Goal: Information Seeking & Learning: Check status

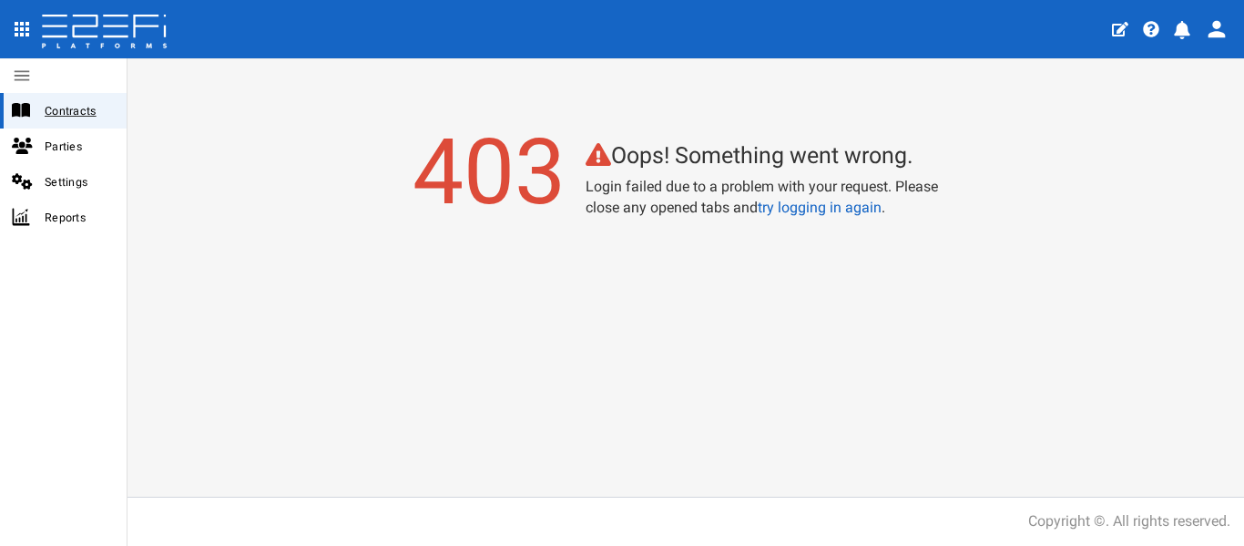
click at [66, 117] on span "Contracts" at bounding box center [78, 110] width 67 height 21
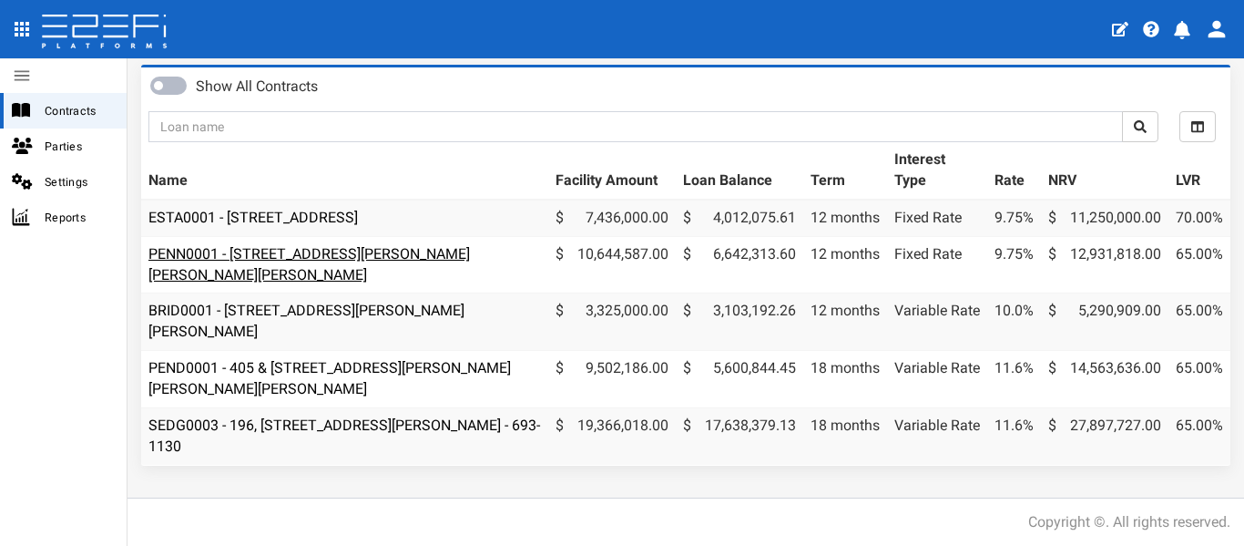
scroll to position [107, 0]
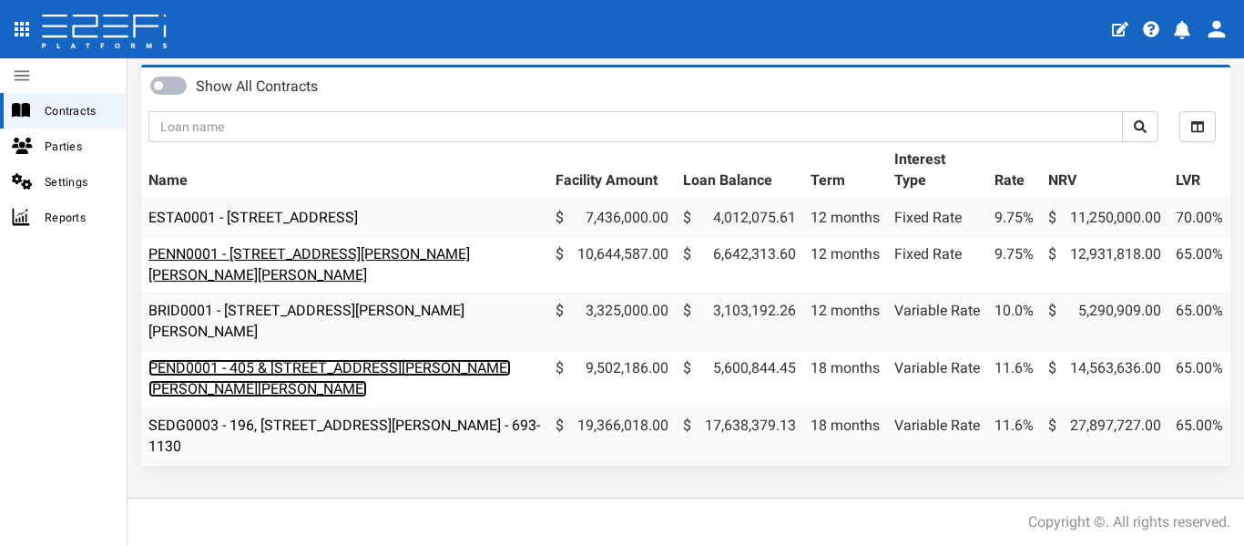
click at [460, 359] on link "PEND0001 - 405 & [STREET_ADDRESS][PERSON_NAME][PERSON_NAME][PERSON_NAME]" at bounding box center [329, 378] width 363 height 38
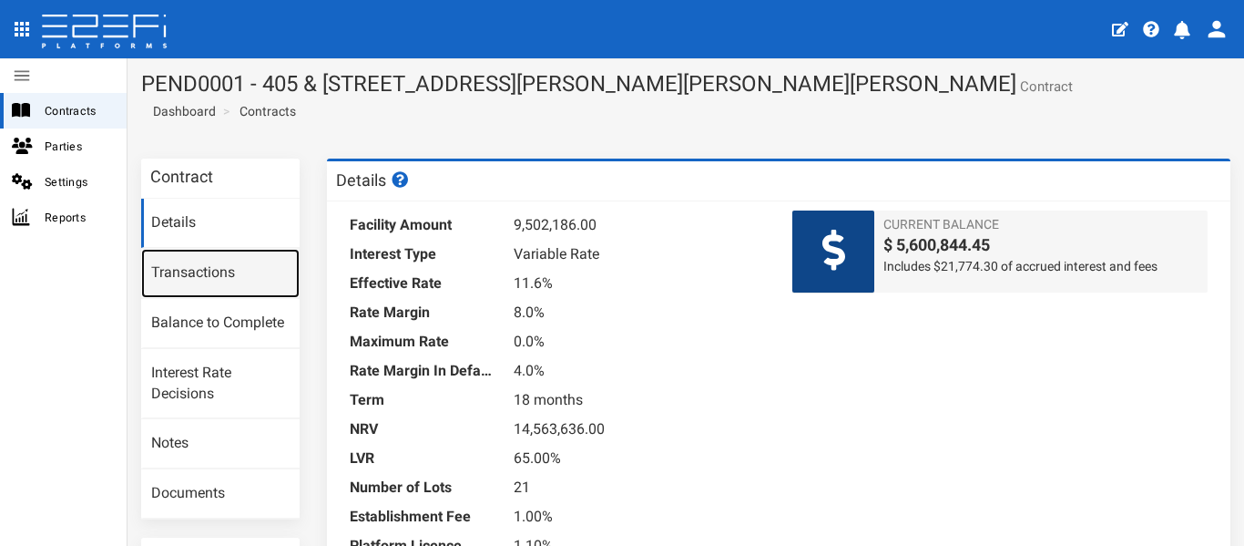
click at [178, 271] on link "Transactions" at bounding box center [220, 273] width 158 height 49
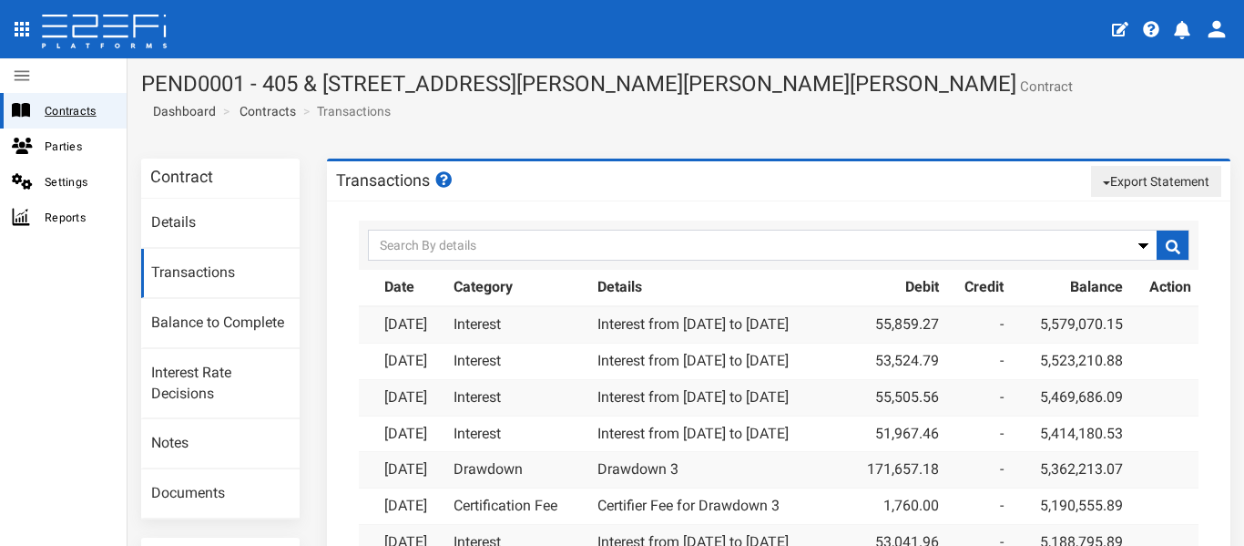
click at [75, 115] on span "Contracts" at bounding box center [78, 110] width 67 height 21
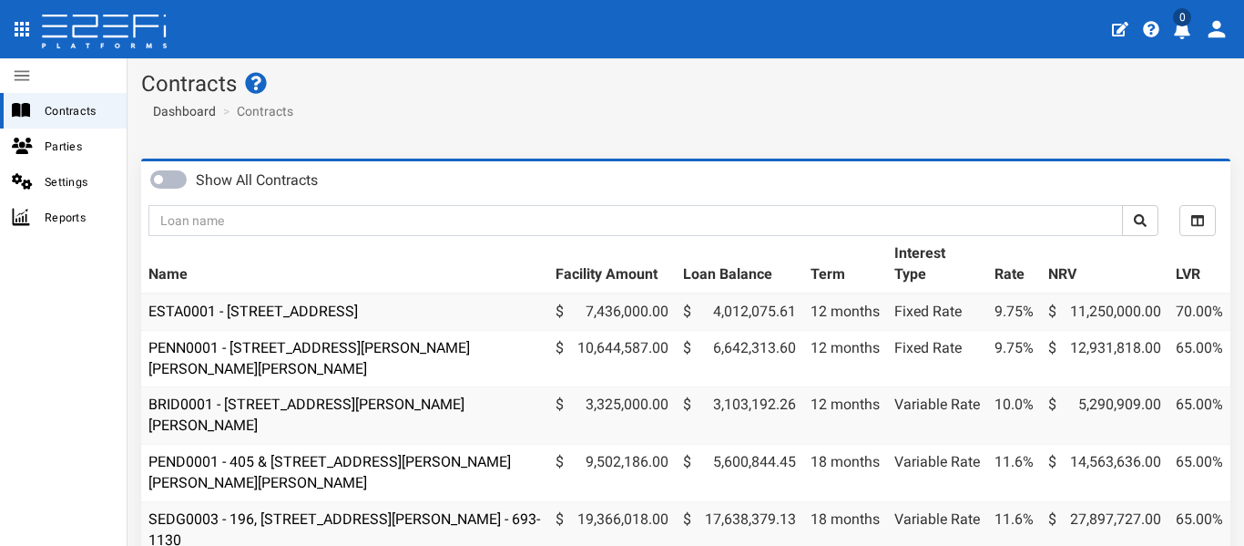
scroll to position [107, 0]
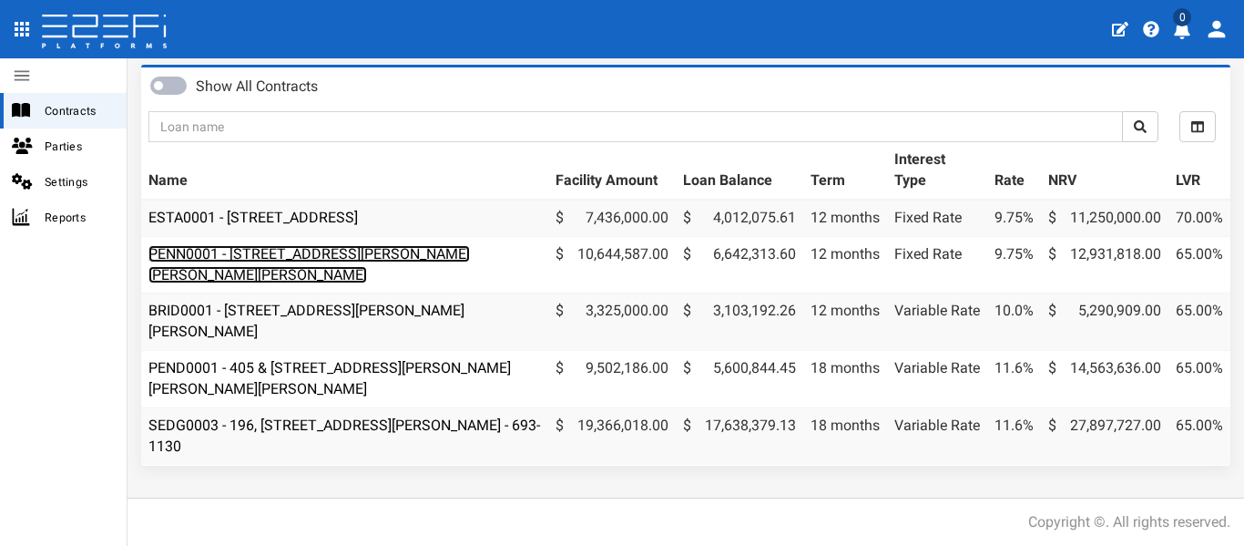
click at [365, 245] on link "PENN0001 - [STREET_ADDRESS][PERSON_NAME][PERSON_NAME][PERSON_NAME]" at bounding box center [309, 264] width 322 height 38
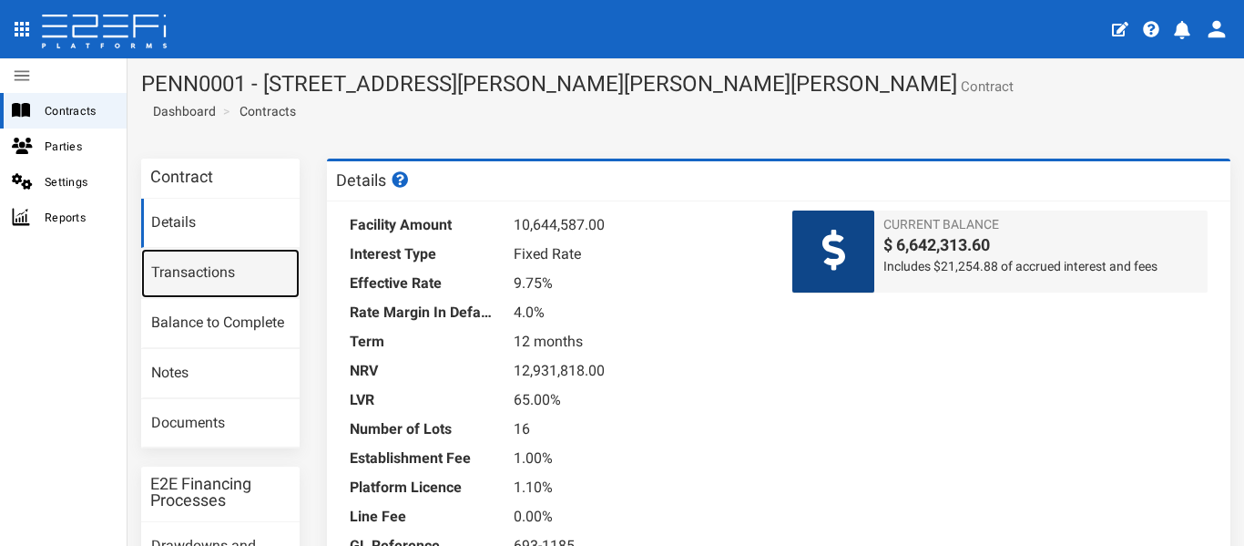
click at [153, 277] on link "Transactions" at bounding box center [220, 273] width 158 height 49
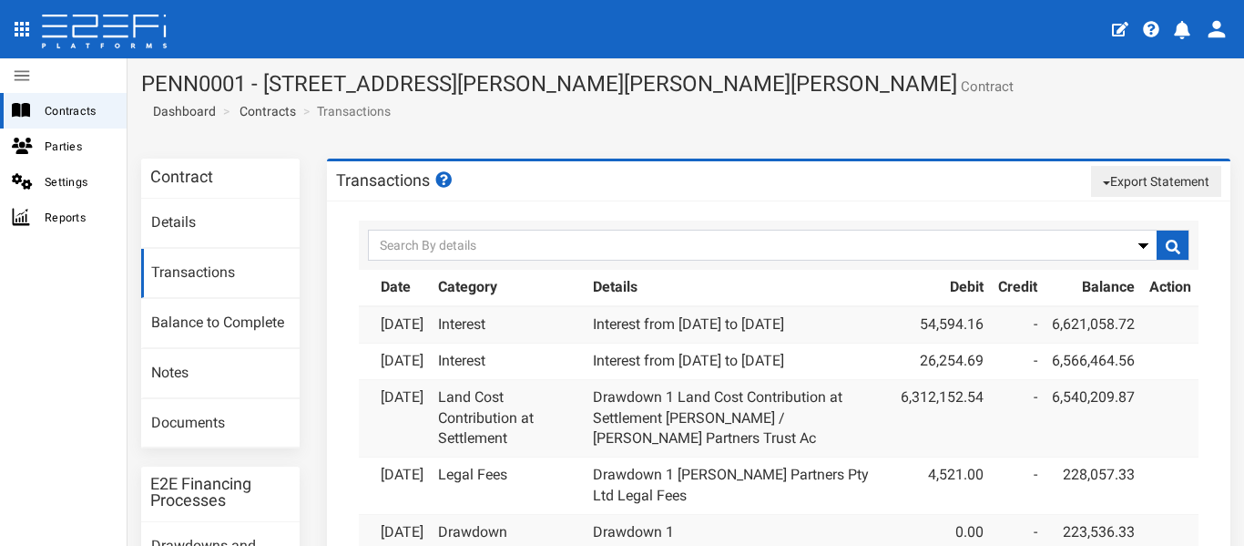
drag, startPoint x: 844, startPoint y: 326, endPoint x: 578, endPoint y: 329, distance: 266.0
click at [578, 329] on tr "31-07-2025 Interest Interest from 01-07-25 to 31-07-25 54,594.16 - 6,621,058.72" at bounding box center [779, 324] width 840 height 36
copy tr "Interest from [DATE] to [DATE]"
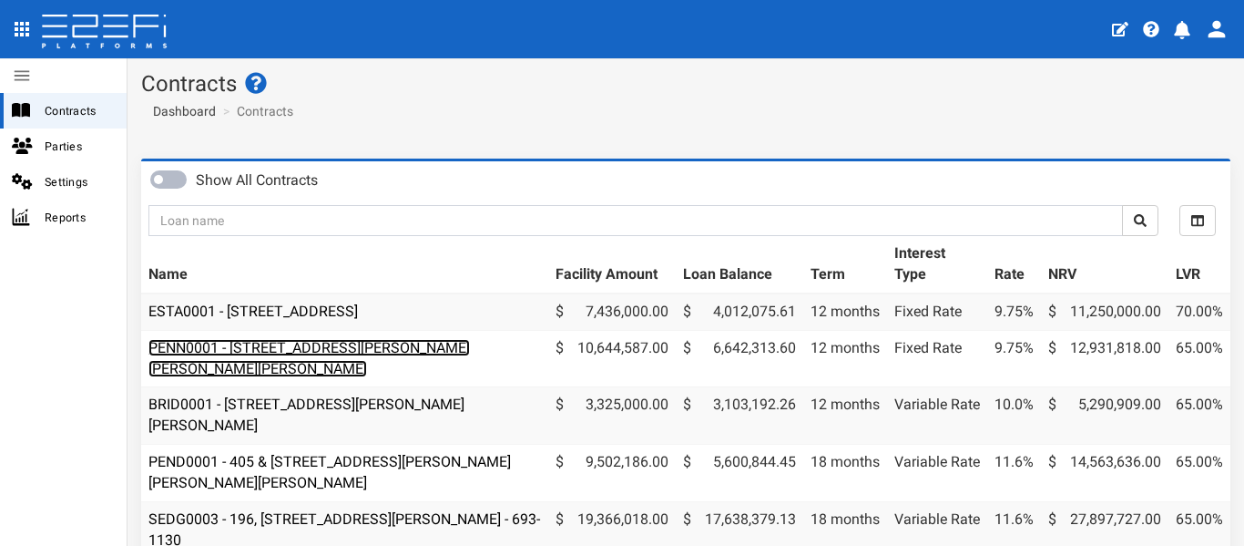
click at [376, 341] on link "PENN0001 - [STREET_ADDRESS][PERSON_NAME][PERSON_NAME][PERSON_NAME]" at bounding box center [309, 358] width 322 height 38
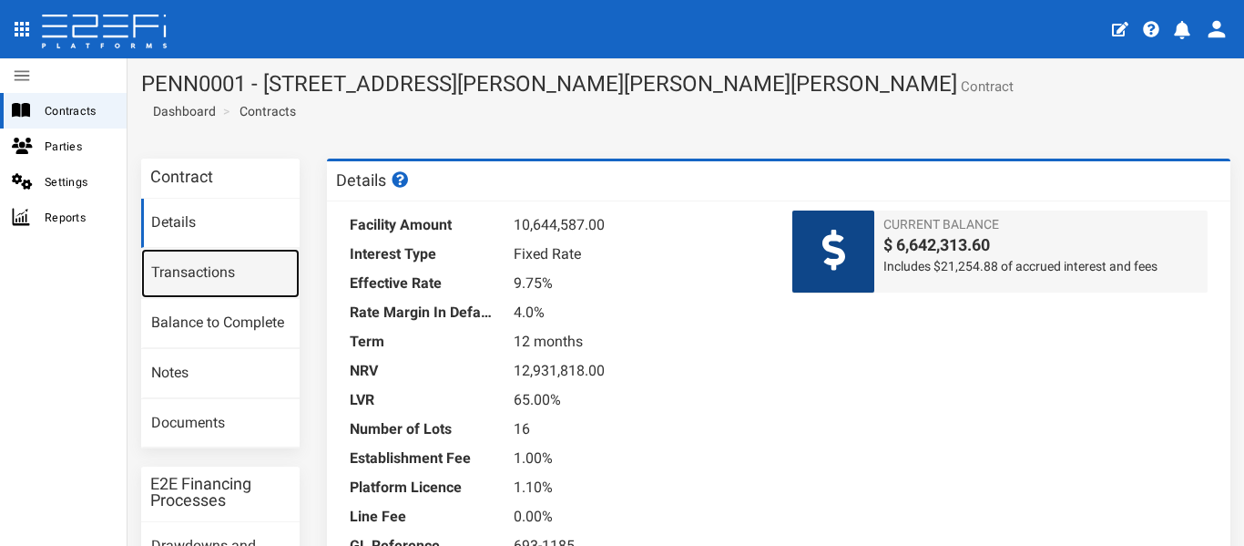
click at [196, 271] on link "Transactions" at bounding box center [220, 273] width 158 height 49
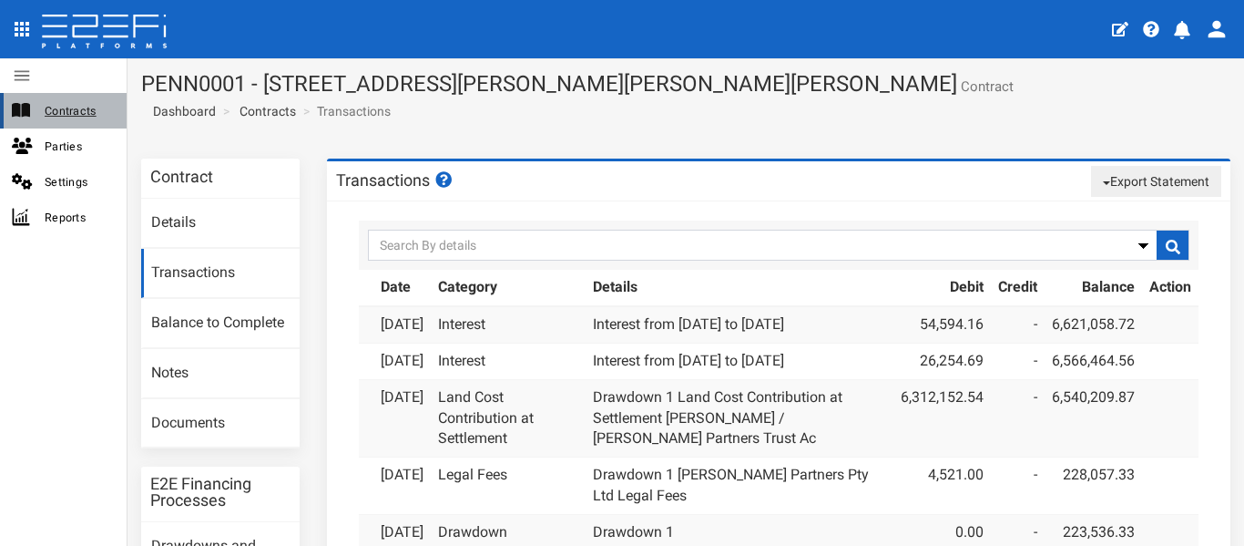
click at [63, 95] on div "Contracts" at bounding box center [63, 111] width 127 height 36
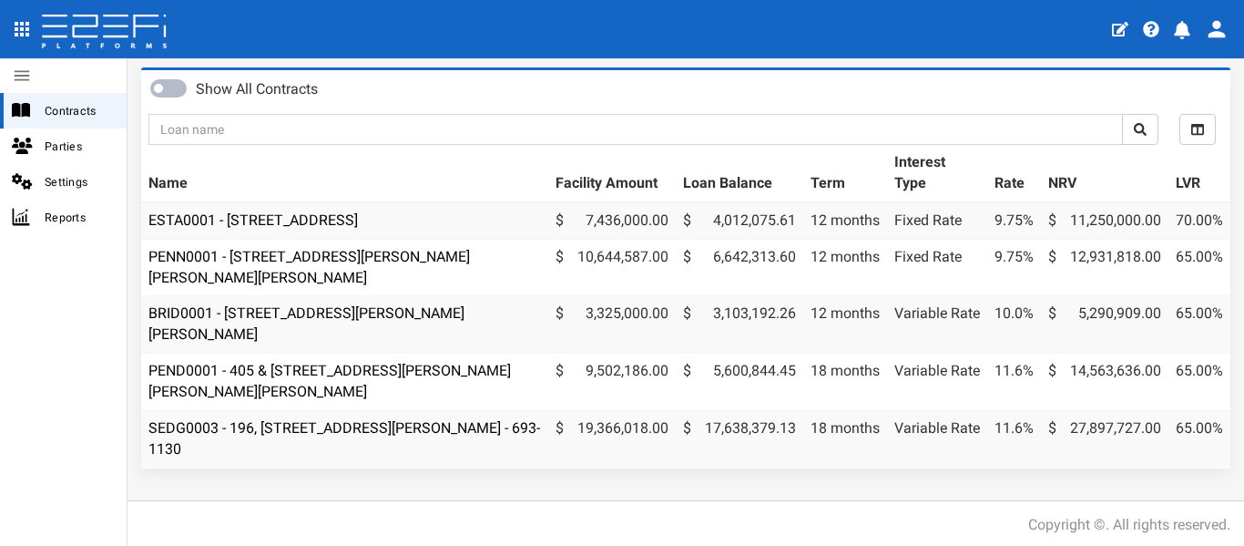
scroll to position [107, 0]
